Goal: Check status: Check status

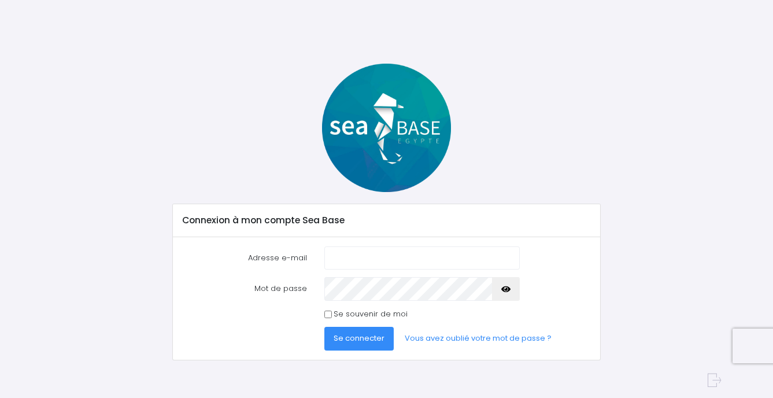
type input "[EMAIL_ADDRESS][DOMAIN_NAME]"
click at [364, 337] on span "Se connecter" at bounding box center [359, 338] width 51 height 11
drag, startPoint x: 364, startPoint y: 338, endPoint x: 353, endPoint y: 334, distance: 11.7
click at [353, 334] on span "Se connecter" at bounding box center [359, 338] width 51 height 11
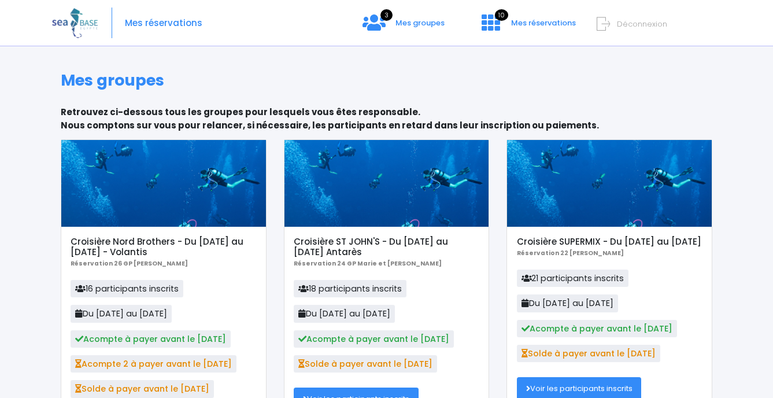
scroll to position [58, 0]
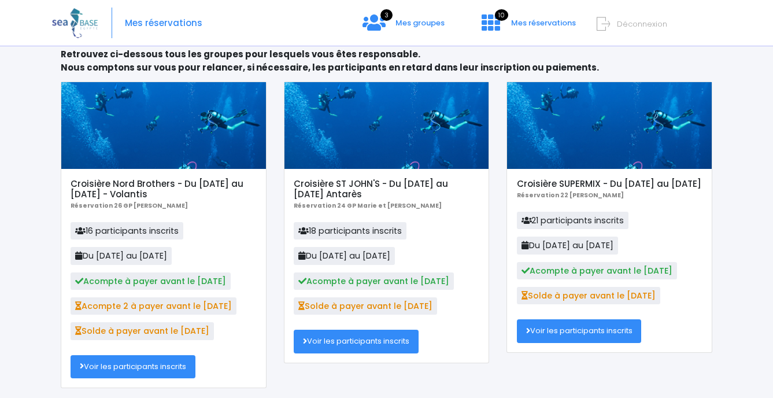
click at [119, 372] on link "Voir les participants inscrits" at bounding box center [133, 366] width 125 height 23
